Goal: Check status: Check status

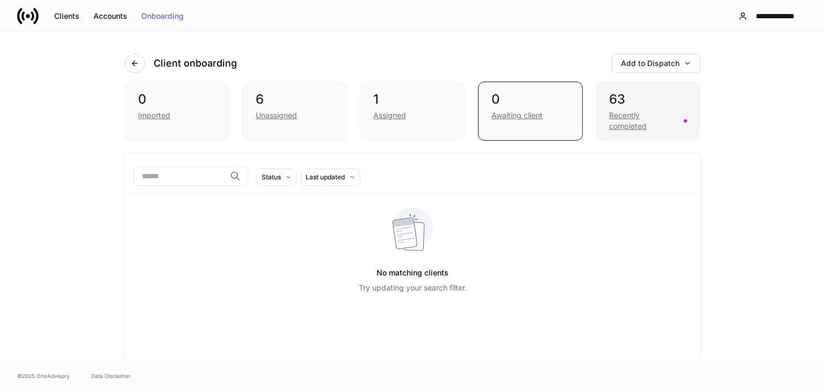
click at [640, 112] on div "Recently completed" at bounding box center [643, 120] width 68 height 21
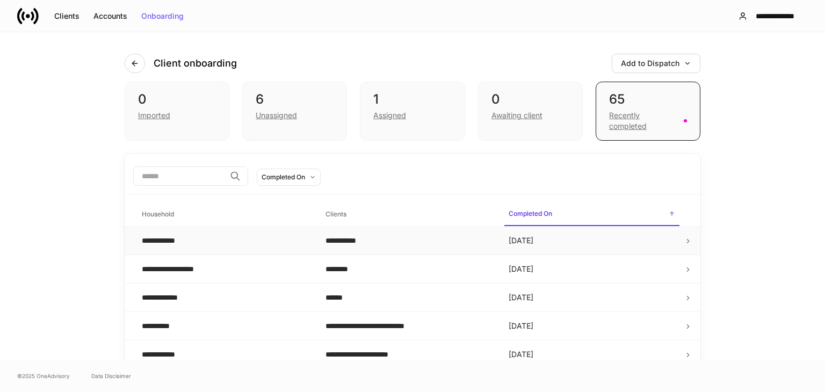
click at [220, 242] on div "**********" at bounding box center [225, 240] width 167 height 11
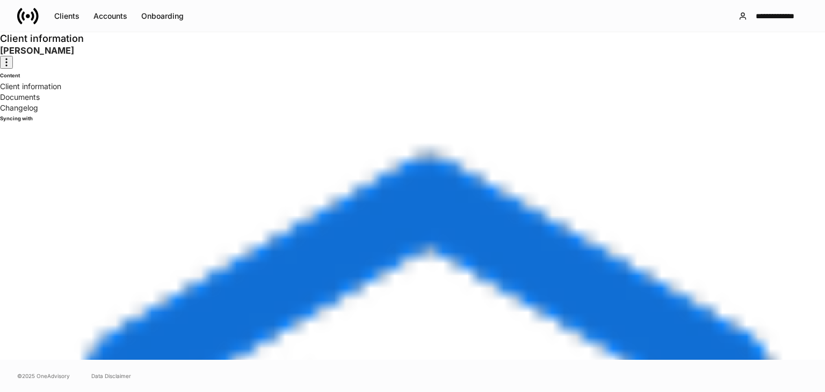
scroll to position [82, 0]
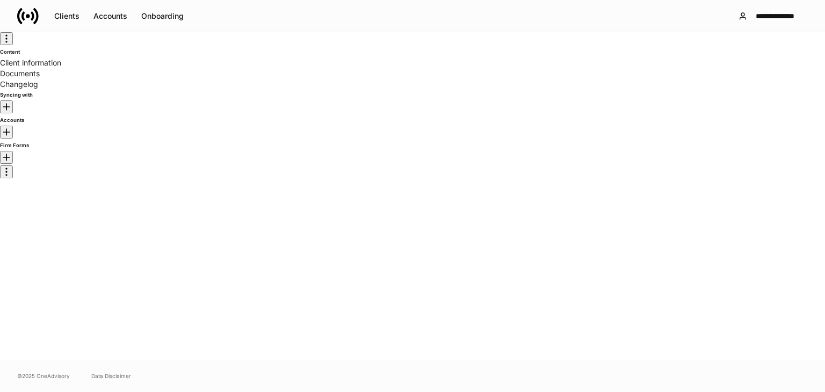
scroll to position [82, 0]
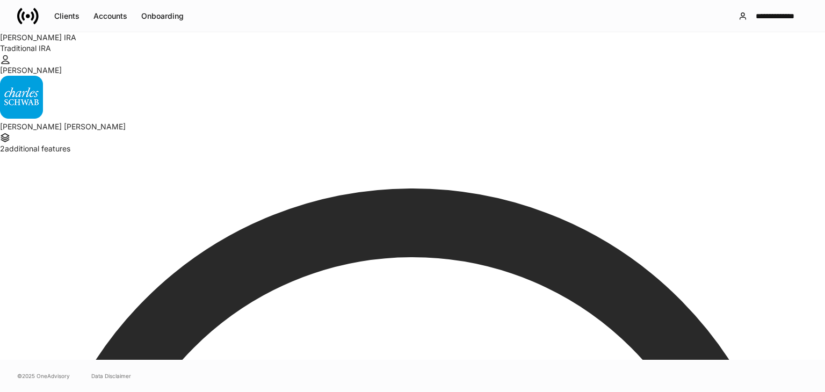
scroll to position [144, 0]
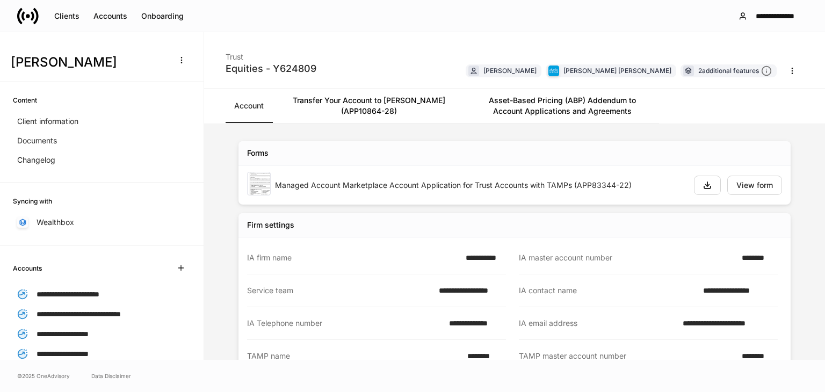
scroll to position [211, 0]
